Goal: Find specific page/section: Find specific page/section

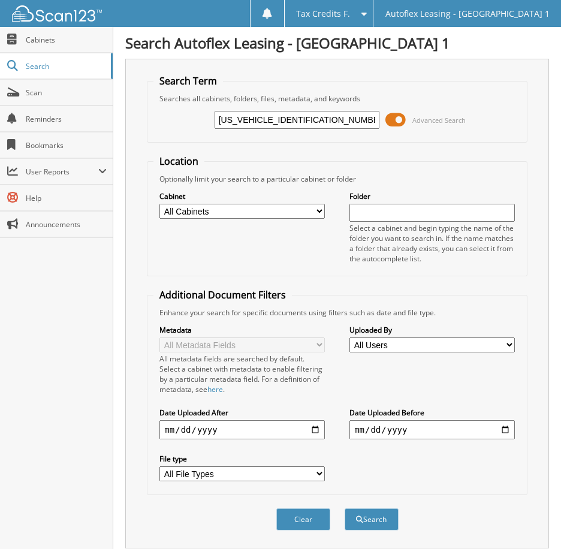
click at [277, 118] on input "4T1K61AK5PU806945" at bounding box center [297, 120] width 165 height 18
type input "806945"
click at [375, 525] on button "Search" at bounding box center [372, 519] width 54 height 22
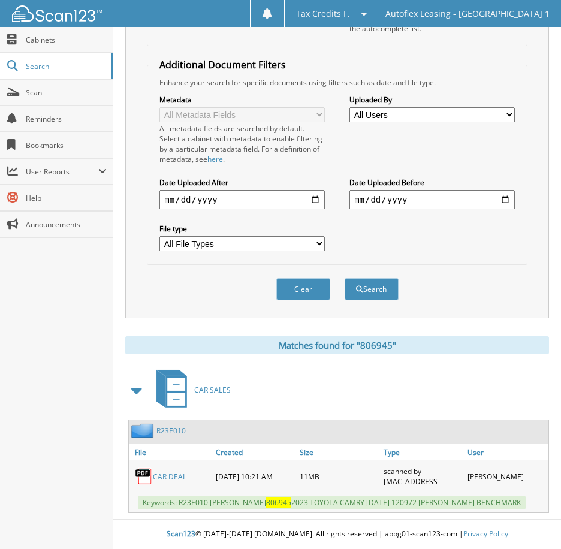
scroll to position [240, 0]
click at [173, 472] on link "CAR DEAL" at bounding box center [170, 477] width 34 height 10
